Goal: Transaction & Acquisition: Subscribe to service/newsletter

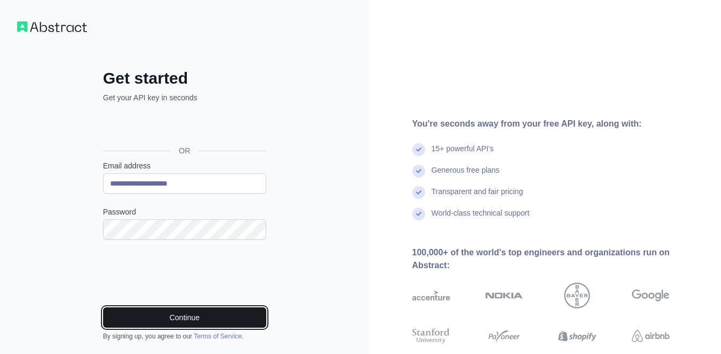
click at [191, 317] on button "Continue" at bounding box center [184, 318] width 163 height 20
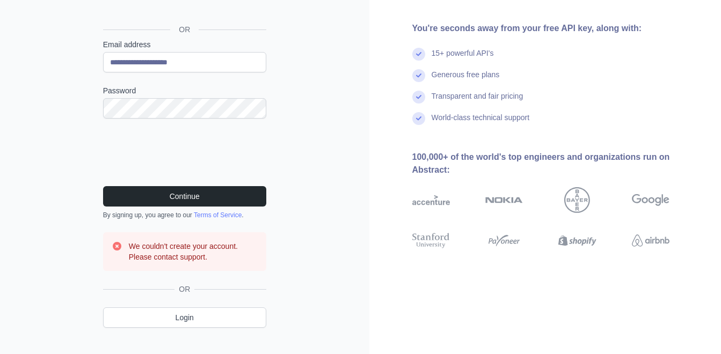
scroll to position [137, 0]
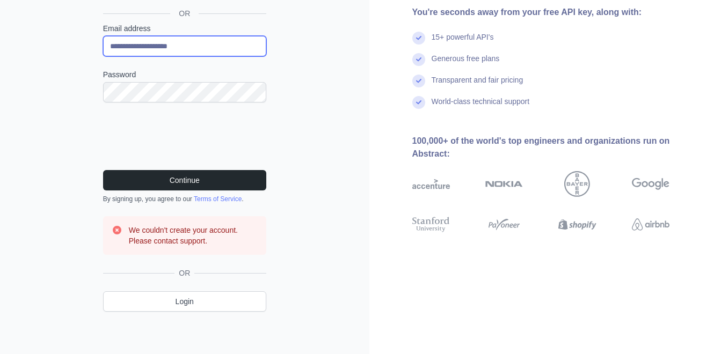
click at [191, 51] on input "**********" at bounding box center [184, 46] width 163 height 20
type input "**********"
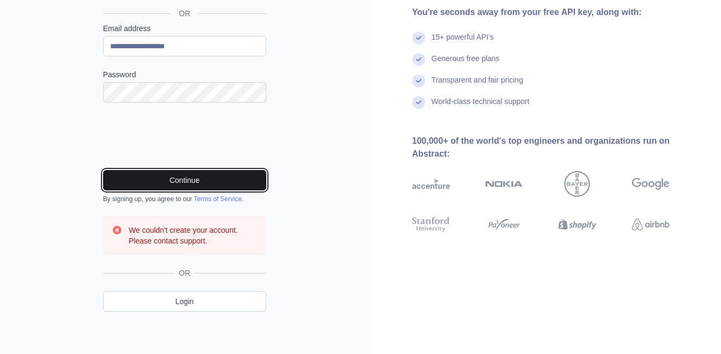
click at [201, 180] on button "Continue" at bounding box center [184, 180] width 163 height 20
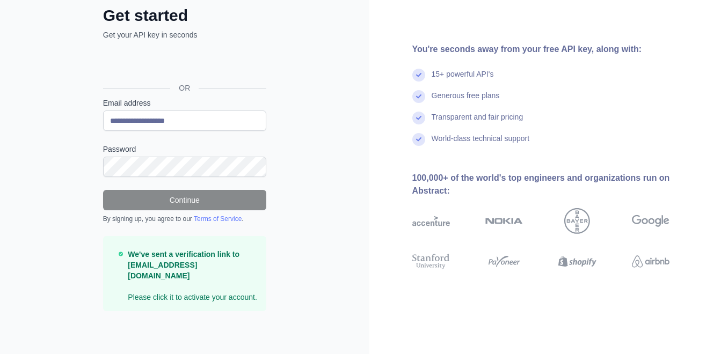
scroll to position [52, 0]
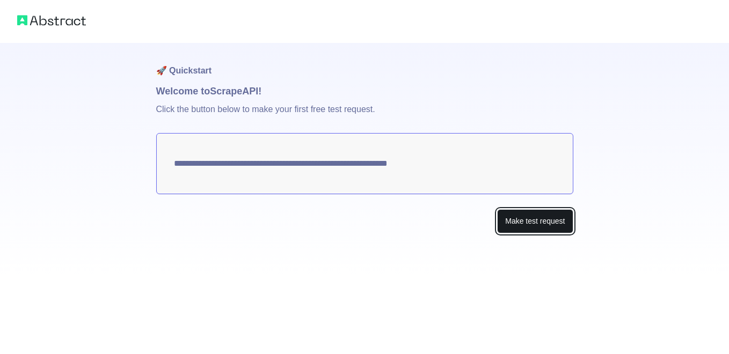
click at [525, 224] on button "Make test request" at bounding box center [535, 221] width 76 height 24
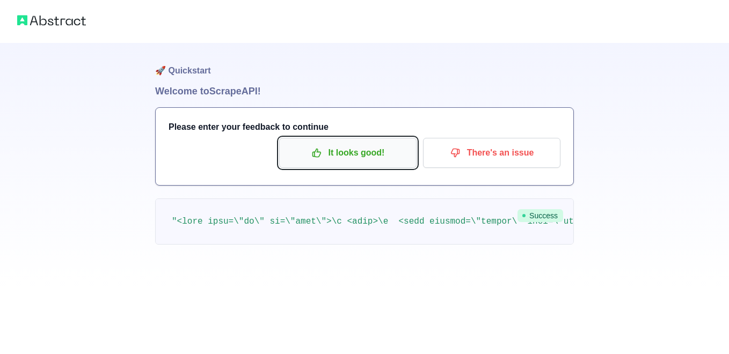
click at [333, 156] on p "It looks good!" at bounding box center [347, 153] width 121 height 18
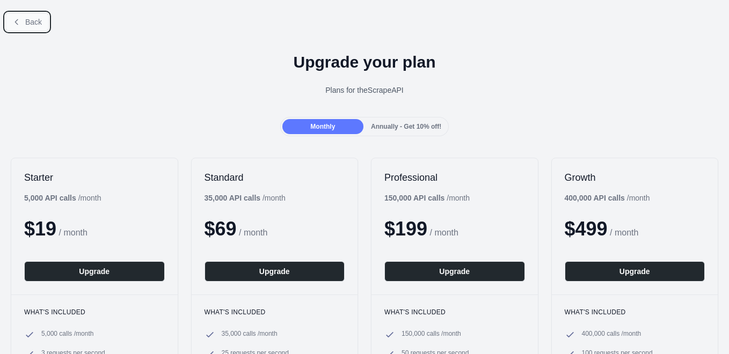
click at [34, 26] on span "Back" at bounding box center [33, 22] width 17 height 9
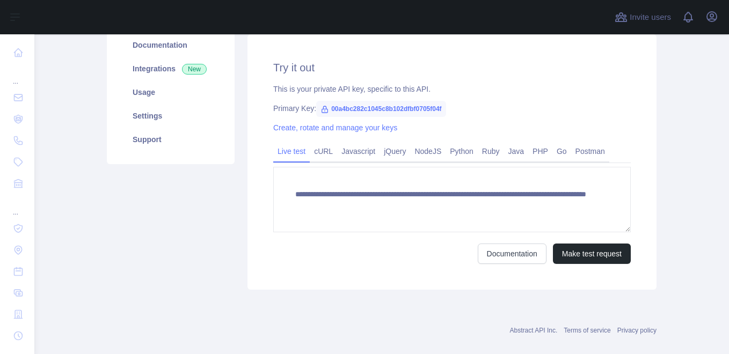
scroll to position [138, 0]
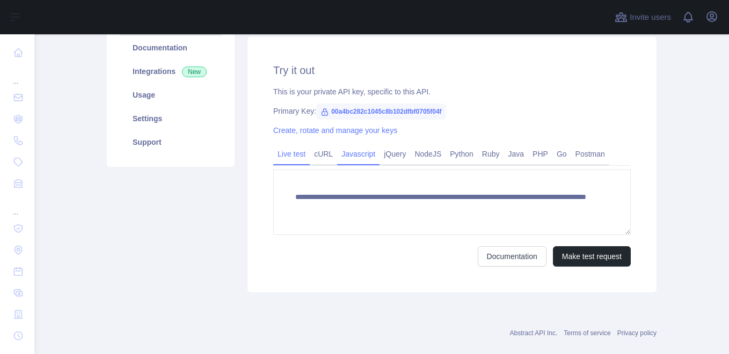
click at [354, 158] on link "Javascript" at bounding box center [358, 154] width 42 height 17
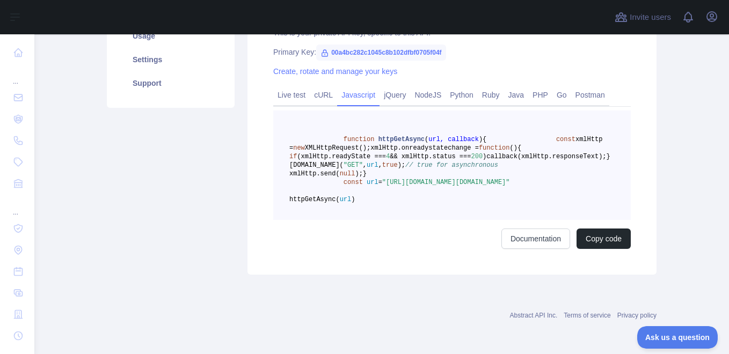
scroll to position [0, 0]
